Goal: Information Seeking & Learning: Learn about a topic

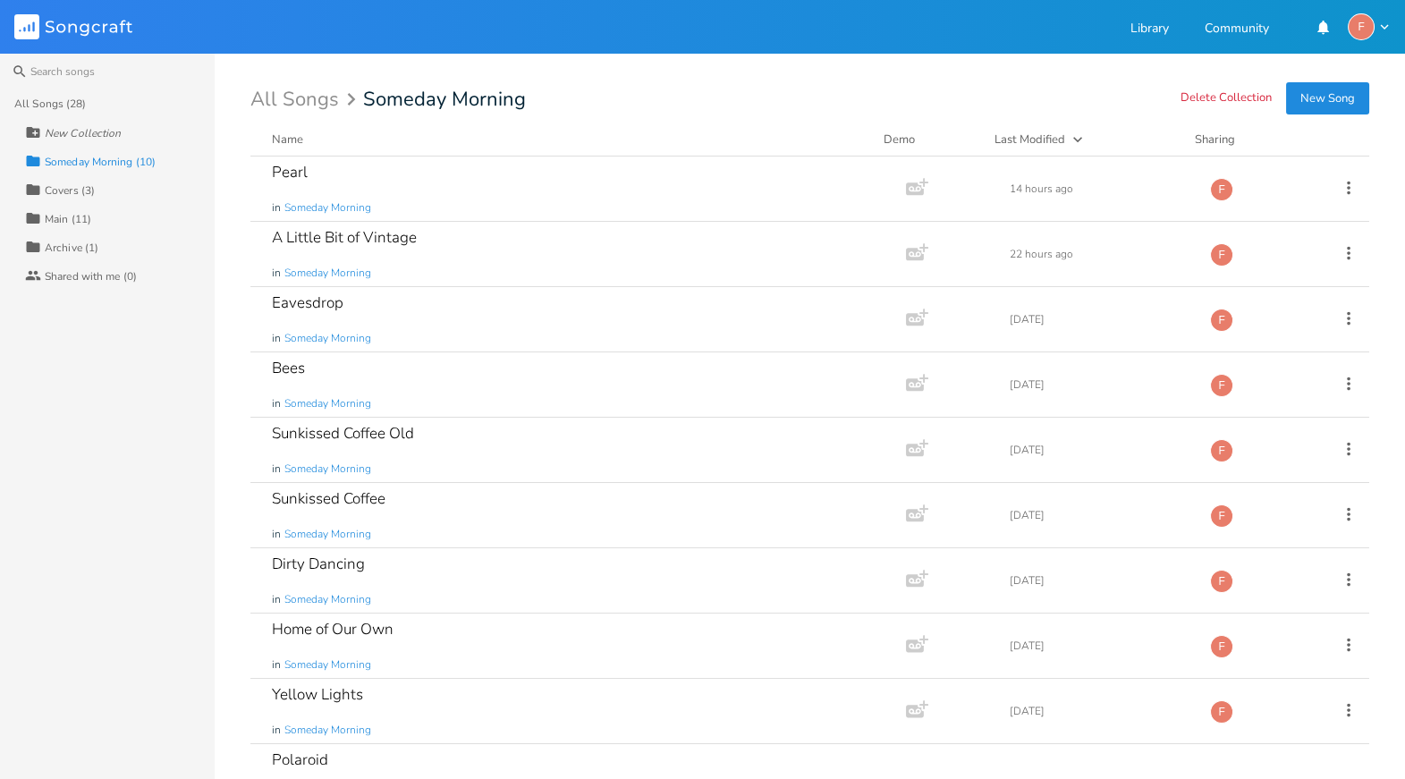
click at [85, 158] on div "Someday Morning (10)" at bounding box center [100, 162] width 111 height 11
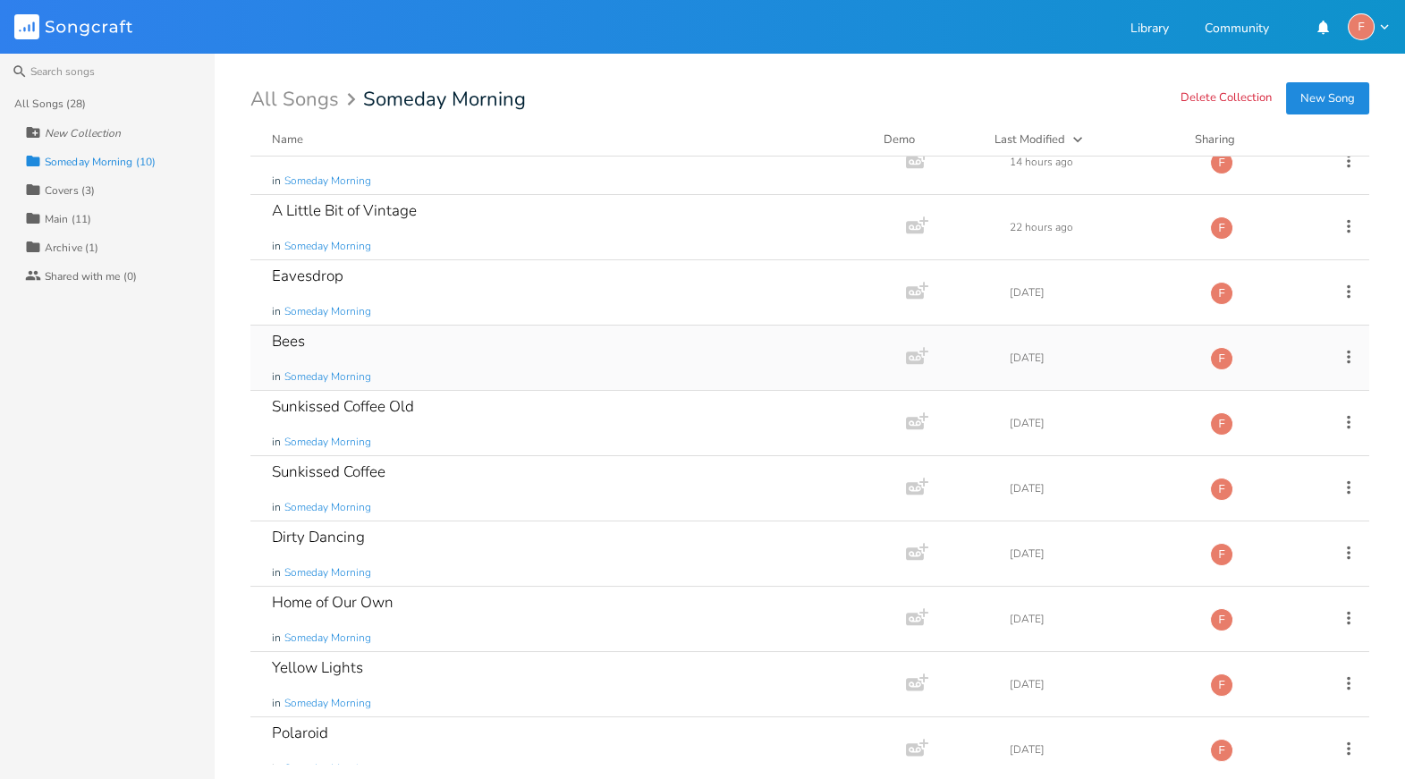
scroll to position [44, 0]
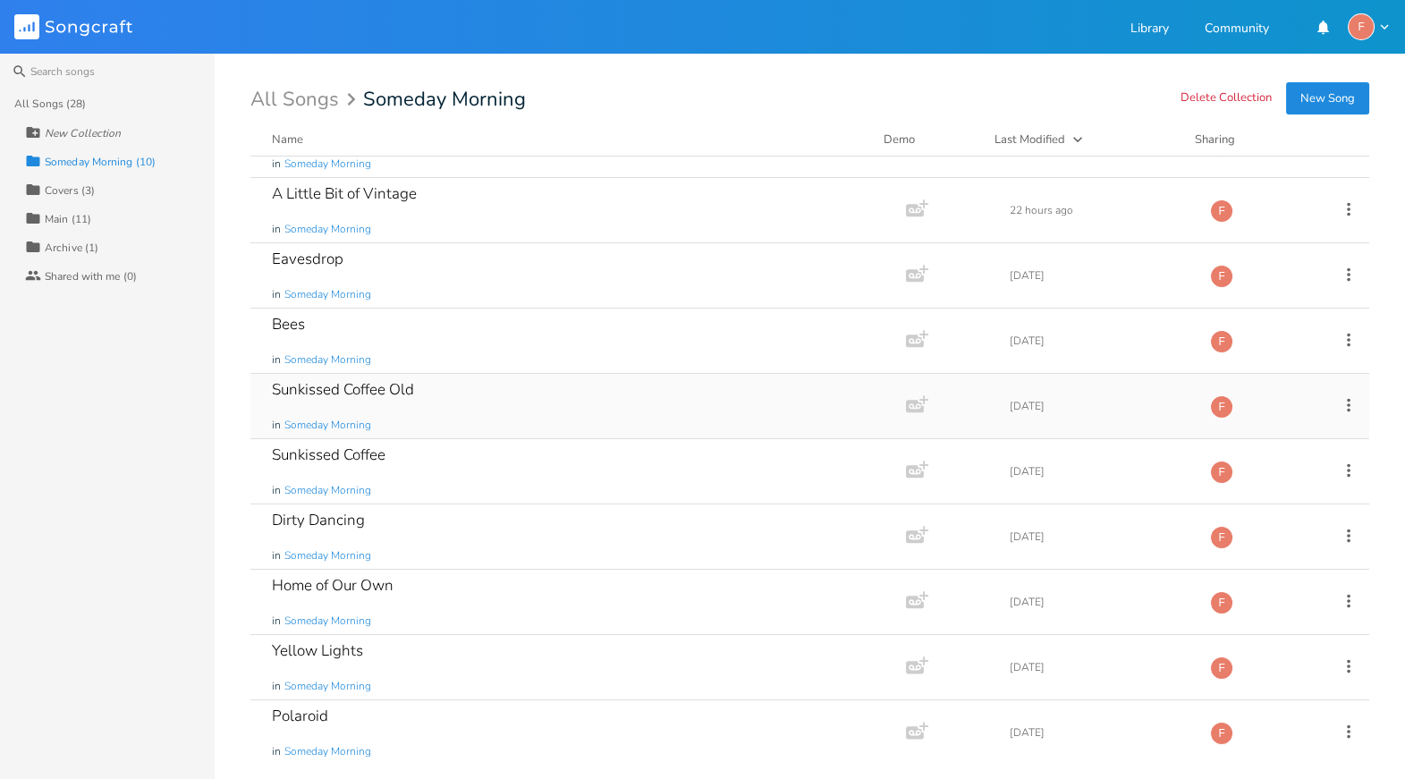
click at [1339, 406] on icon at bounding box center [1349, 405] width 20 height 20
click at [162, 508] on div "All Songs (28) New Collection Collection Someday Morning (10) Collection Covers…" at bounding box center [107, 434] width 215 height 690
click at [559, 702] on div "Polaroid in Someday Morning" at bounding box center [575, 732] width 606 height 64
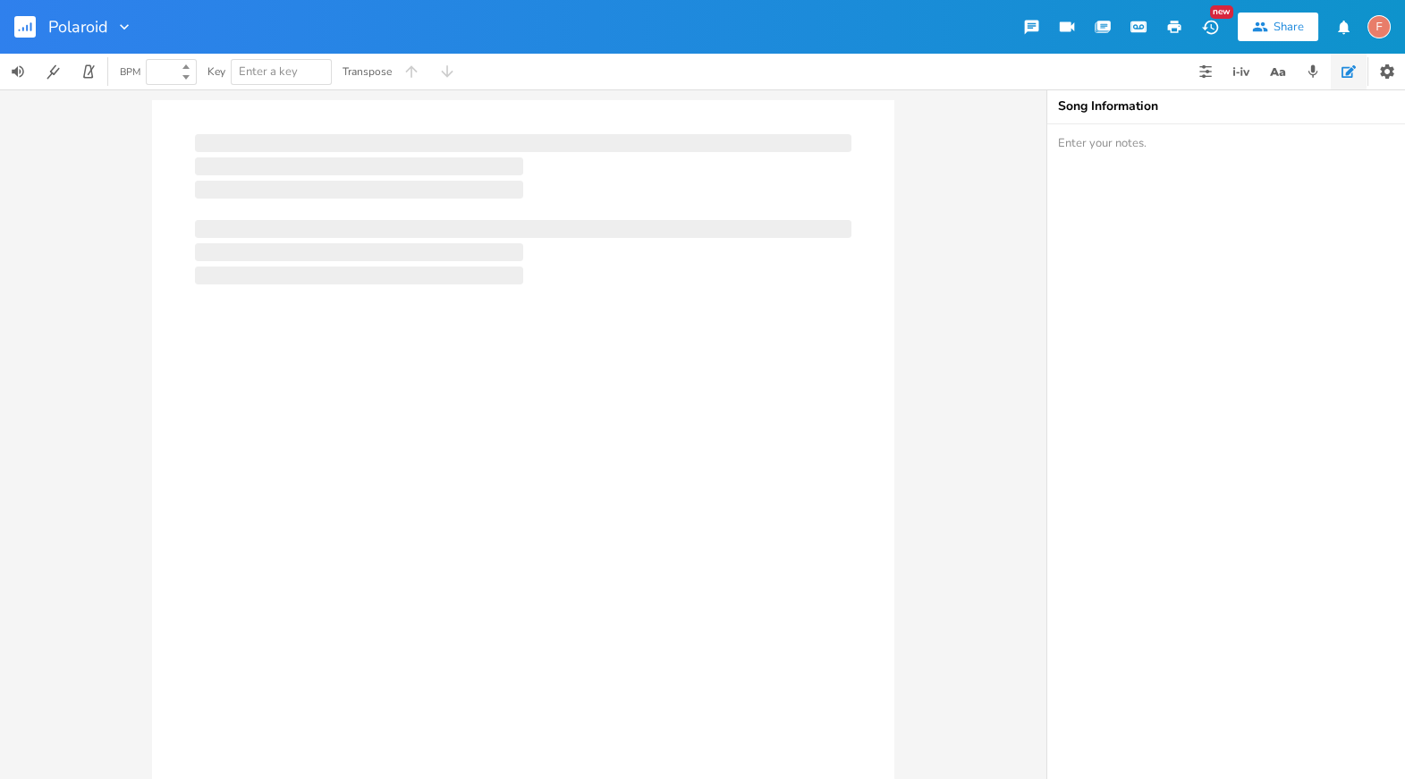
type input "100"
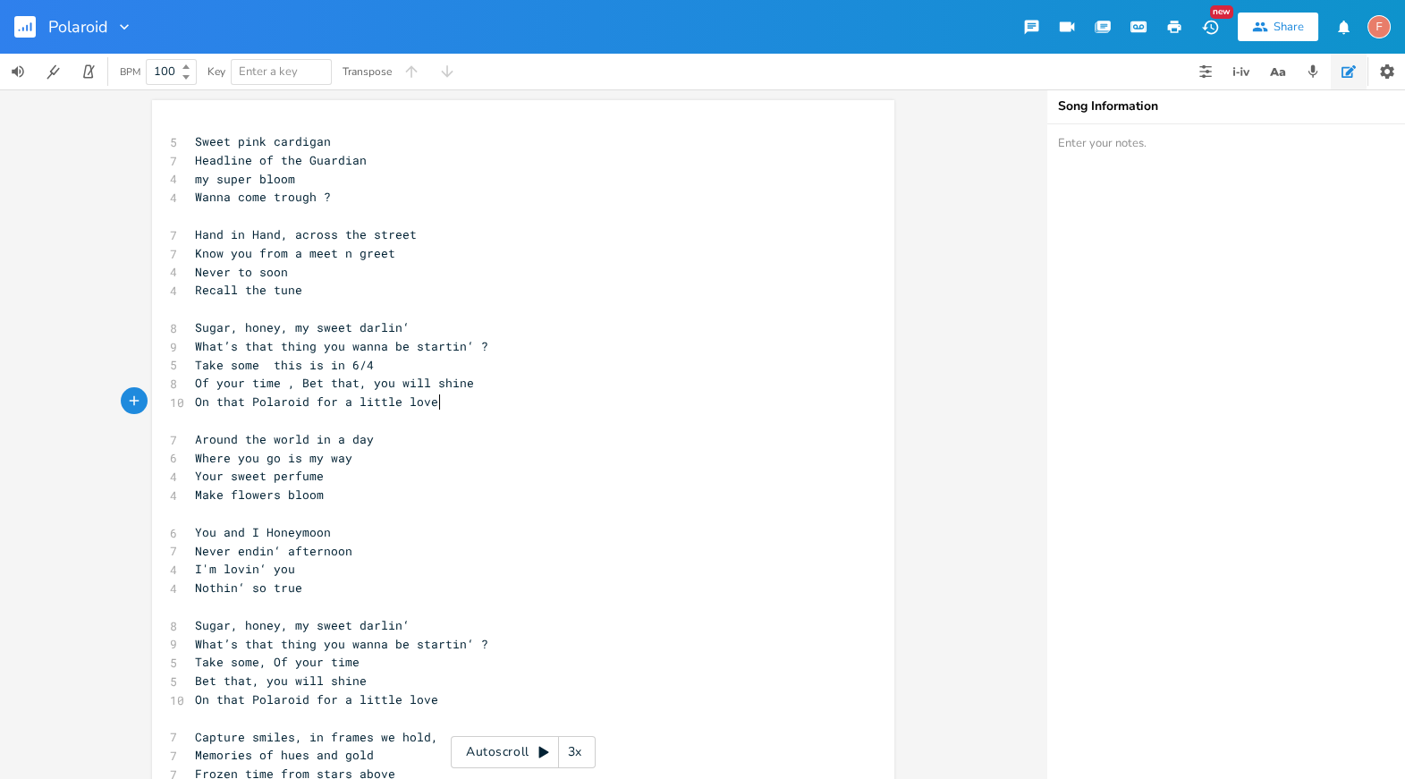
click at [486, 397] on pre "On that Polaroid for a little love" at bounding box center [514, 402] width 646 height 19
click at [525, 335] on pre "Sugar, honey, my sweet darlin‘" at bounding box center [514, 327] width 646 height 19
click at [541, 343] on pre "What’s that thing you wanna be startin‘ ?" at bounding box center [514, 346] width 646 height 19
click at [398, 182] on pre "my super bloom" at bounding box center [514, 179] width 646 height 19
click at [272, 199] on span "Wanna come trough ?" at bounding box center [263, 197] width 136 height 16
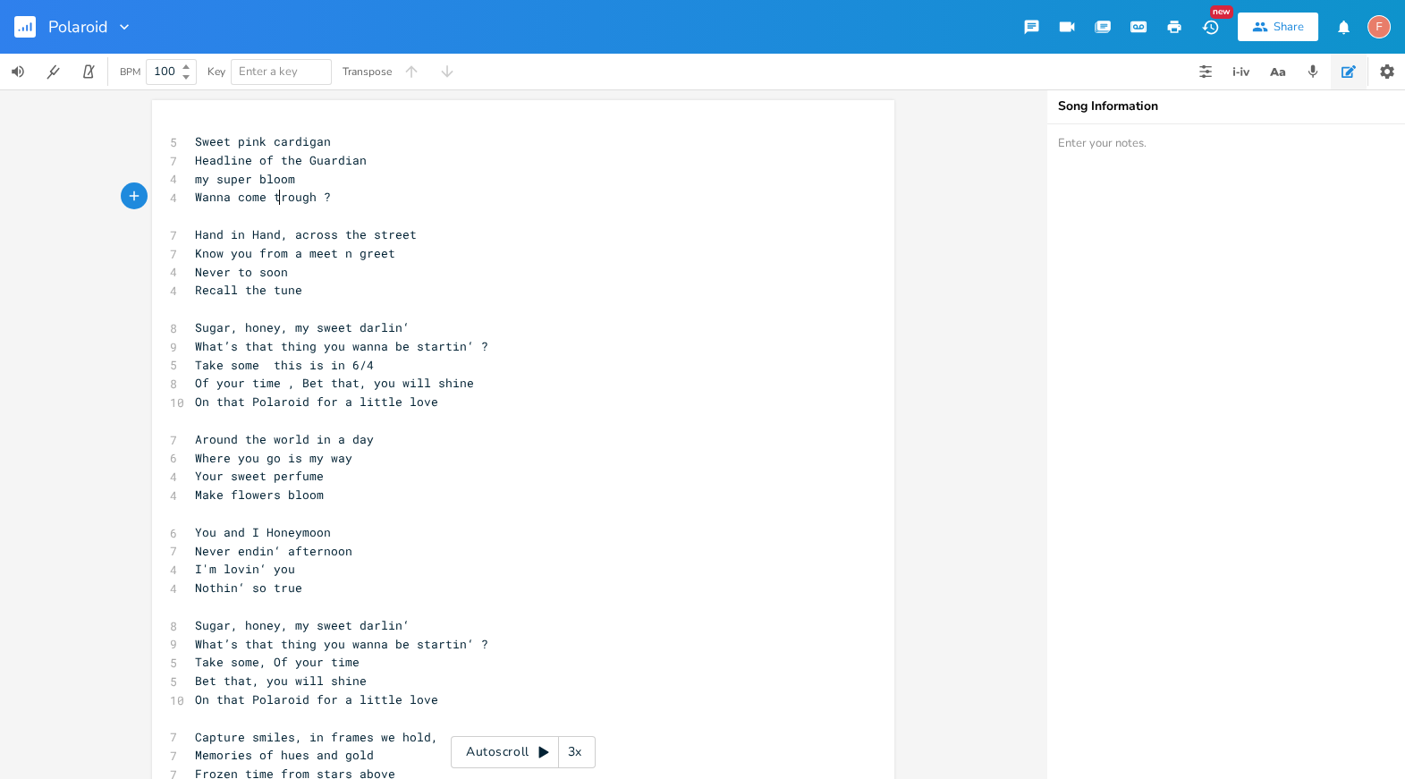
type textarea "h"
click at [360, 198] on pre "Wanna come through ?" at bounding box center [514, 197] width 646 height 19
